Goal: Information Seeking & Learning: Learn about a topic

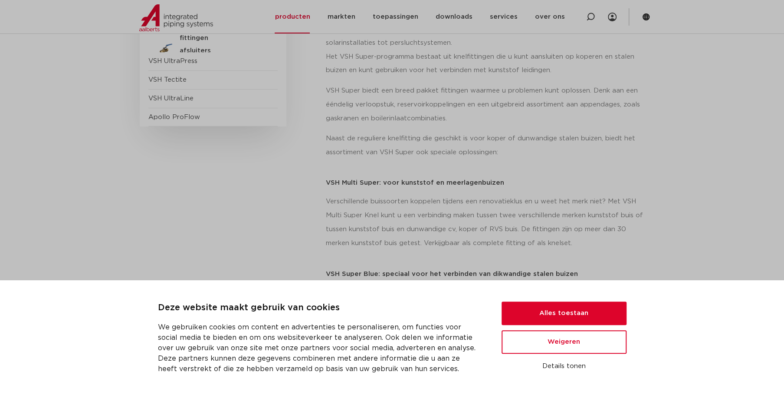
scroll to position [330, 0]
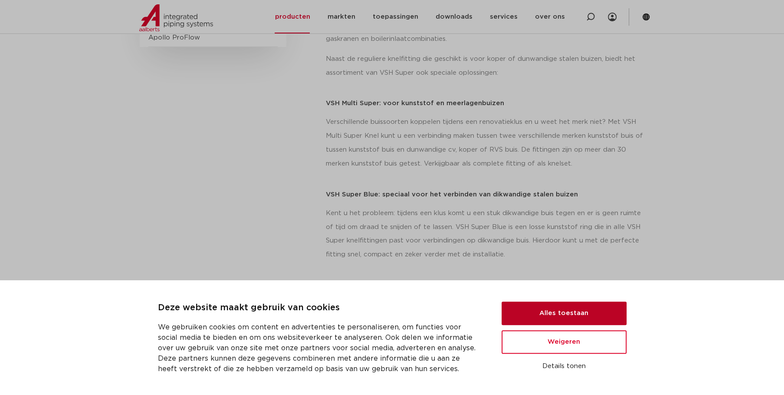
click at [555, 312] on button "Alles toestaan" at bounding box center [564, 312] width 125 height 23
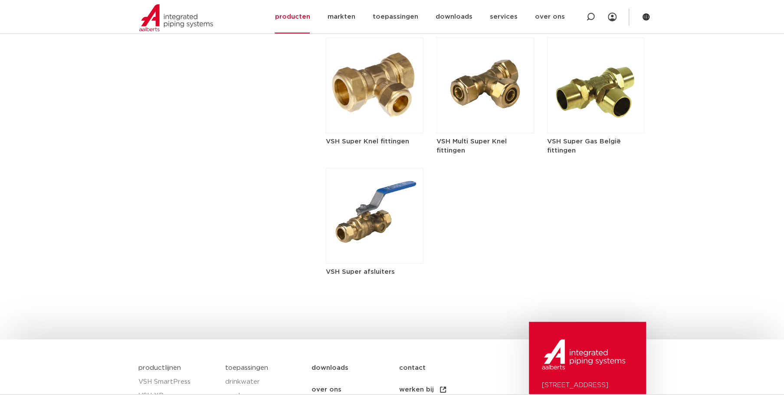
scroll to position [1323, 0]
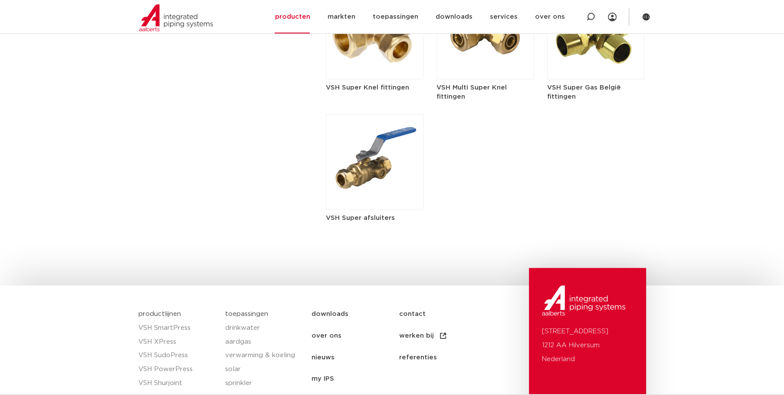
click at [364, 179] on img at bounding box center [375, 162] width 98 height 96
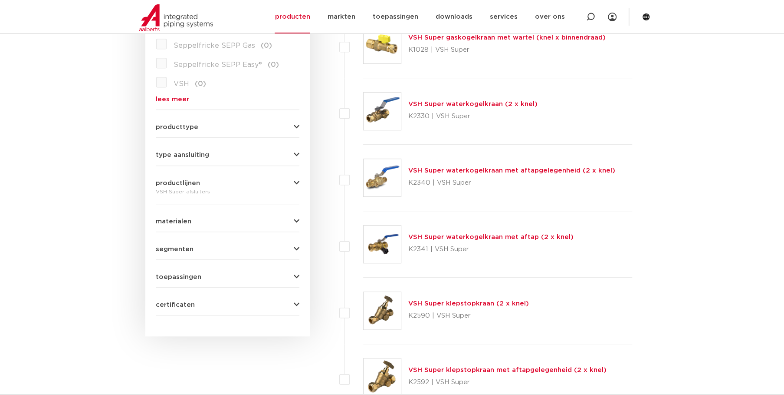
scroll to position [455, 0]
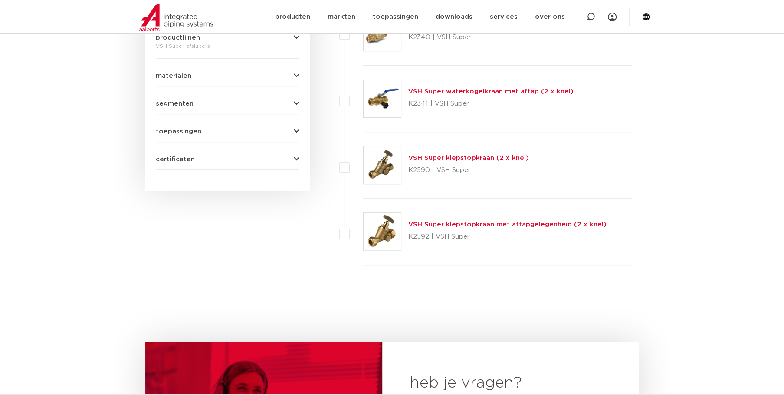
click at [305, 19] on link "producten" at bounding box center [292, 16] width 35 height 33
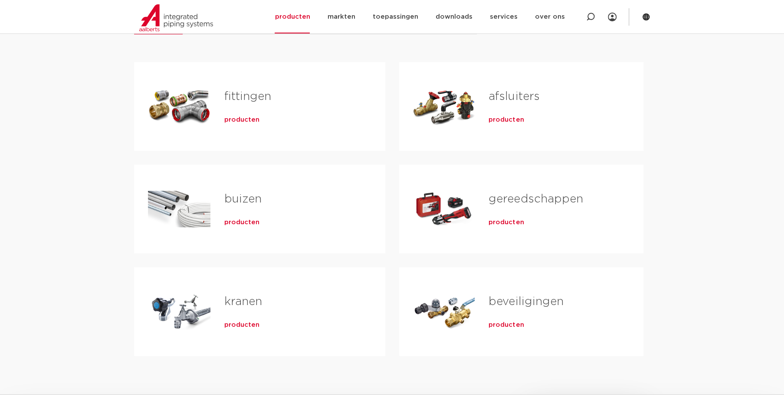
scroll to position [207, 0]
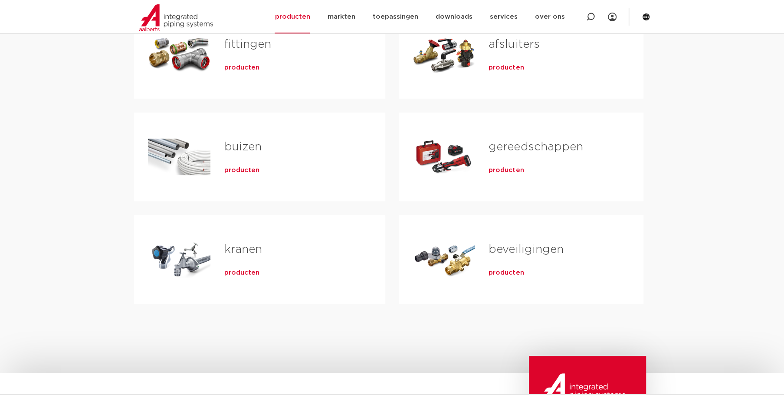
click at [506, 253] on link "beveiligingen" at bounding box center [526, 249] width 75 height 11
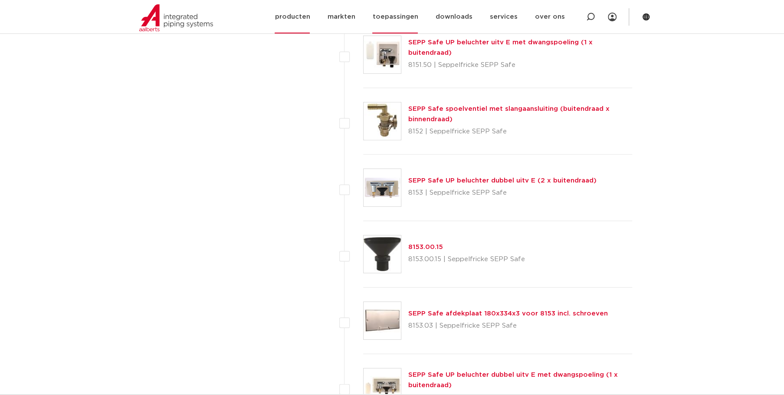
scroll to position [1694, 0]
click at [353, 19] on link "markten" at bounding box center [341, 16] width 28 height 33
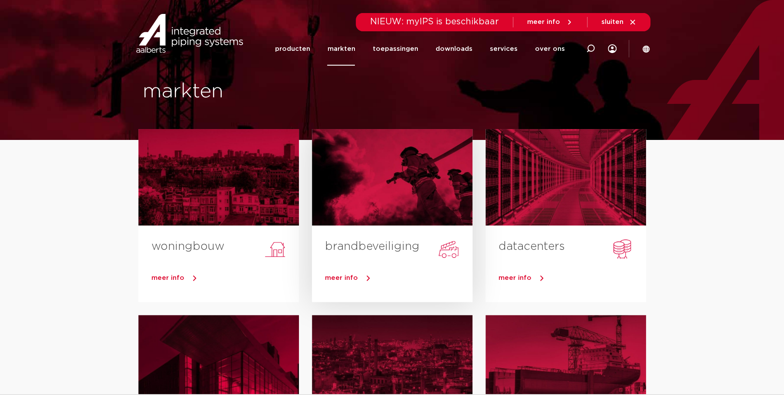
click at [386, 252] on link "brandbeveiliging" at bounding box center [372, 246] width 95 height 11
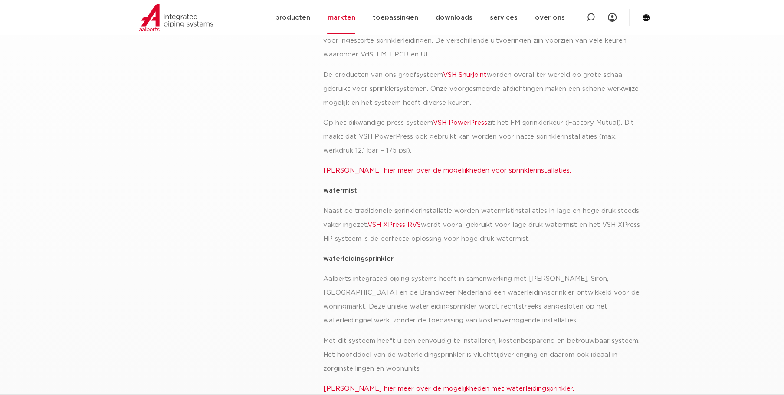
scroll to position [330, 0]
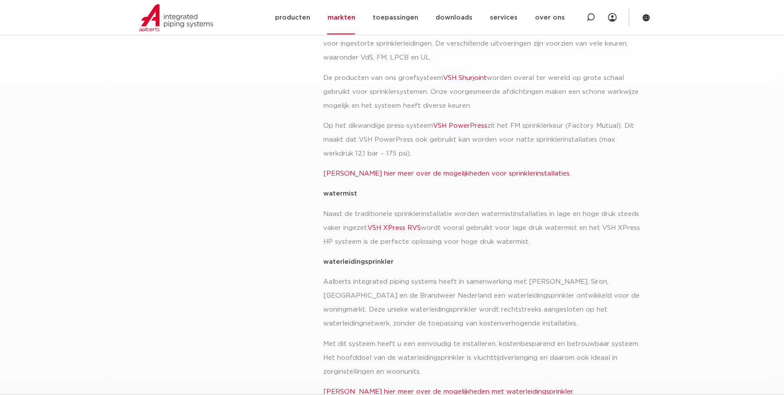
click at [402, 224] on link "VSH XPress RVS" at bounding box center [393, 227] width 53 height 7
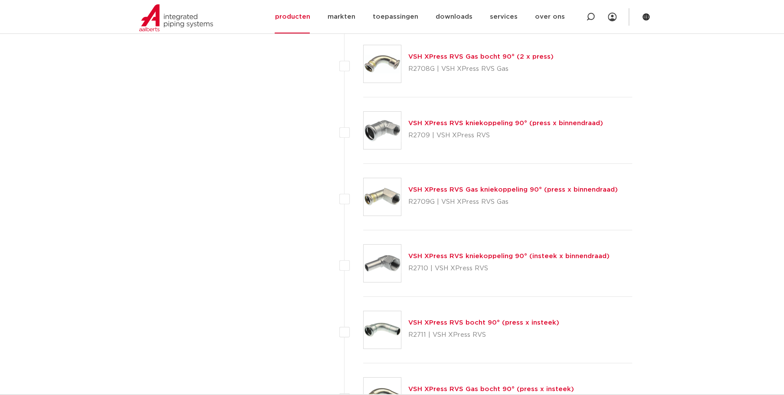
scroll to position [2439, 0]
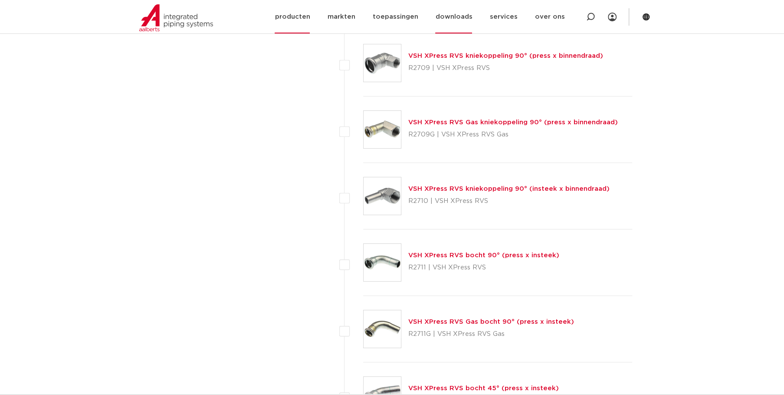
click at [464, 21] on link "downloads" at bounding box center [453, 16] width 37 height 33
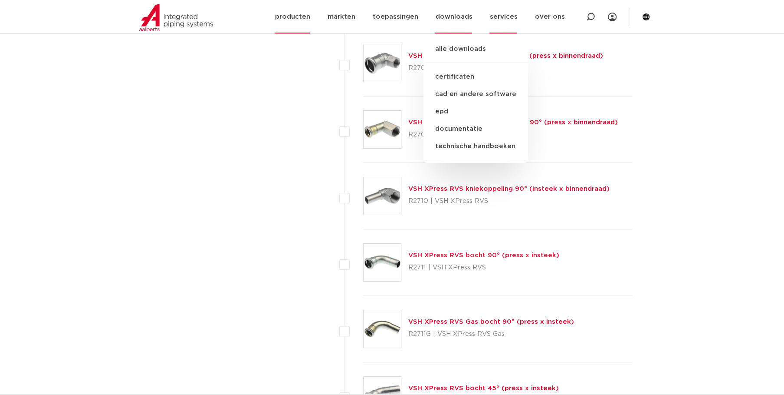
click at [504, 16] on link "services" at bounding box center [504, 16] width 28 height 33
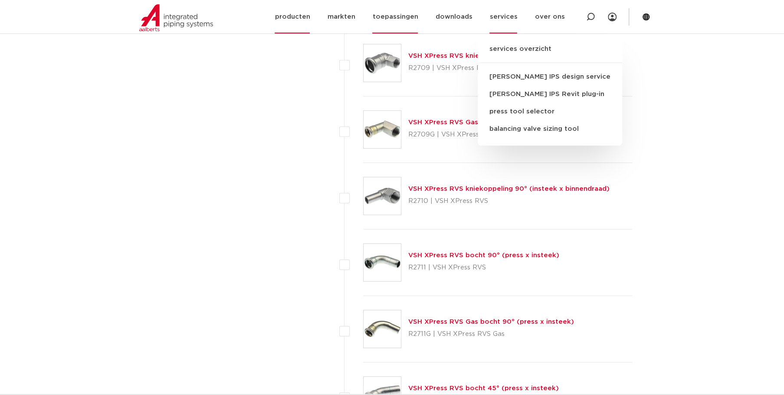
click at [416, 12] on link "toepassingen" at bounding box center [395, 16] width 46 height 33
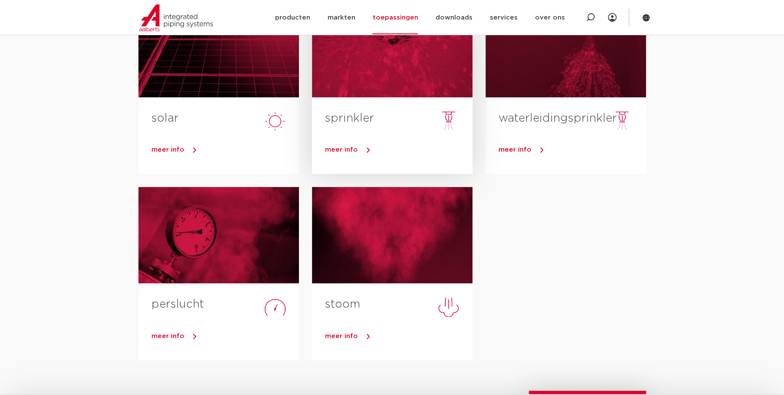
scroll to position [372, 0]
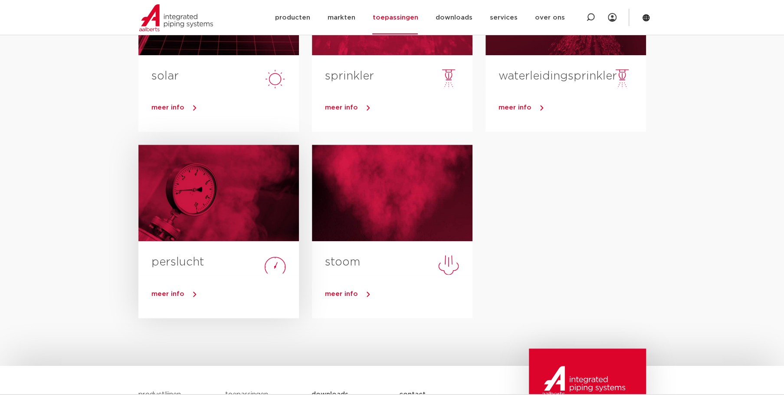
click at [174, 275] on div "meer info" at bounding box center [218, 295] width 161 height 43
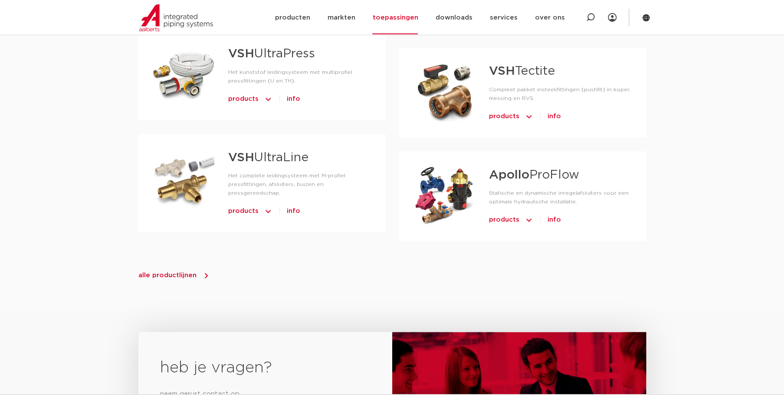
scroll to position [827, 0]
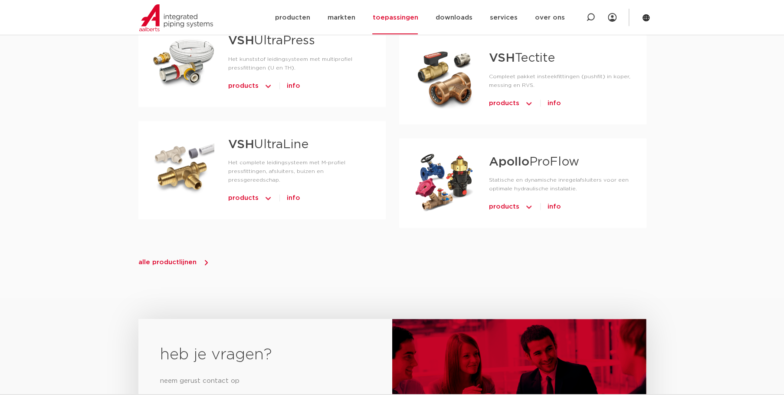
click at [463, 160] on div at bounding box center [444, 182] width 62 height 61
click at [509, 156] on strong "Apollo" at bounding box center [509, 162] width 40 height 12
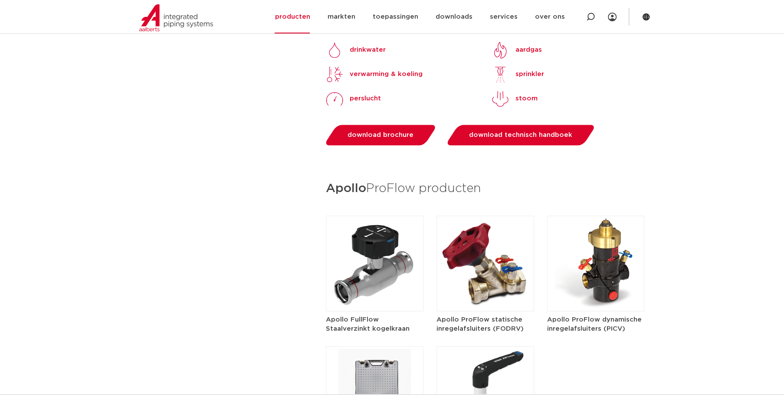
scroll to position [1157, 0]
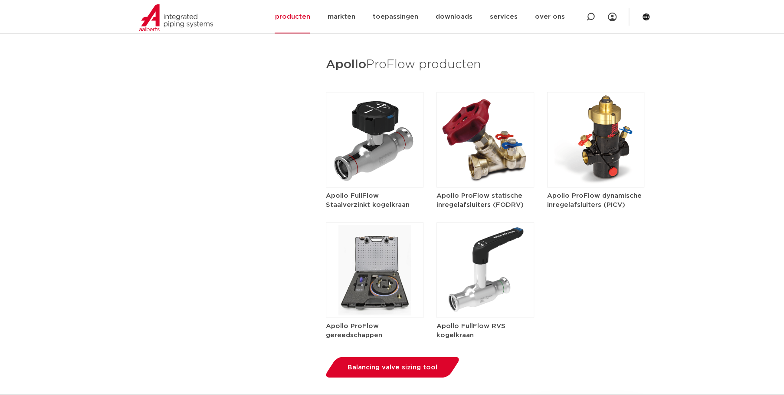
click at [380, 264] on img at bounding box center [375, 270] width 98 height 96
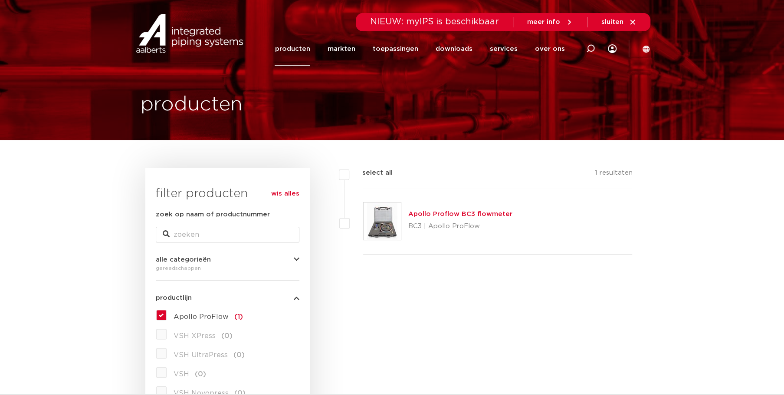
click at [425, 215] on link "Apollo Proflow BC3 flowmeter" at bounding box center [461, 214] width 104 height 7
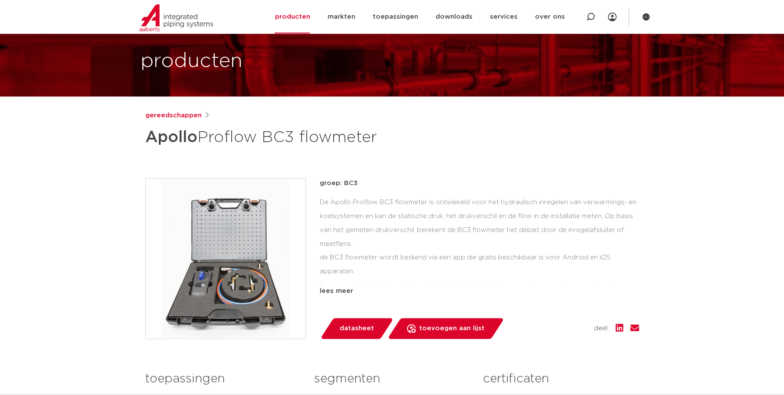
scroll to position [41, 0]
